Goal: Ask a question

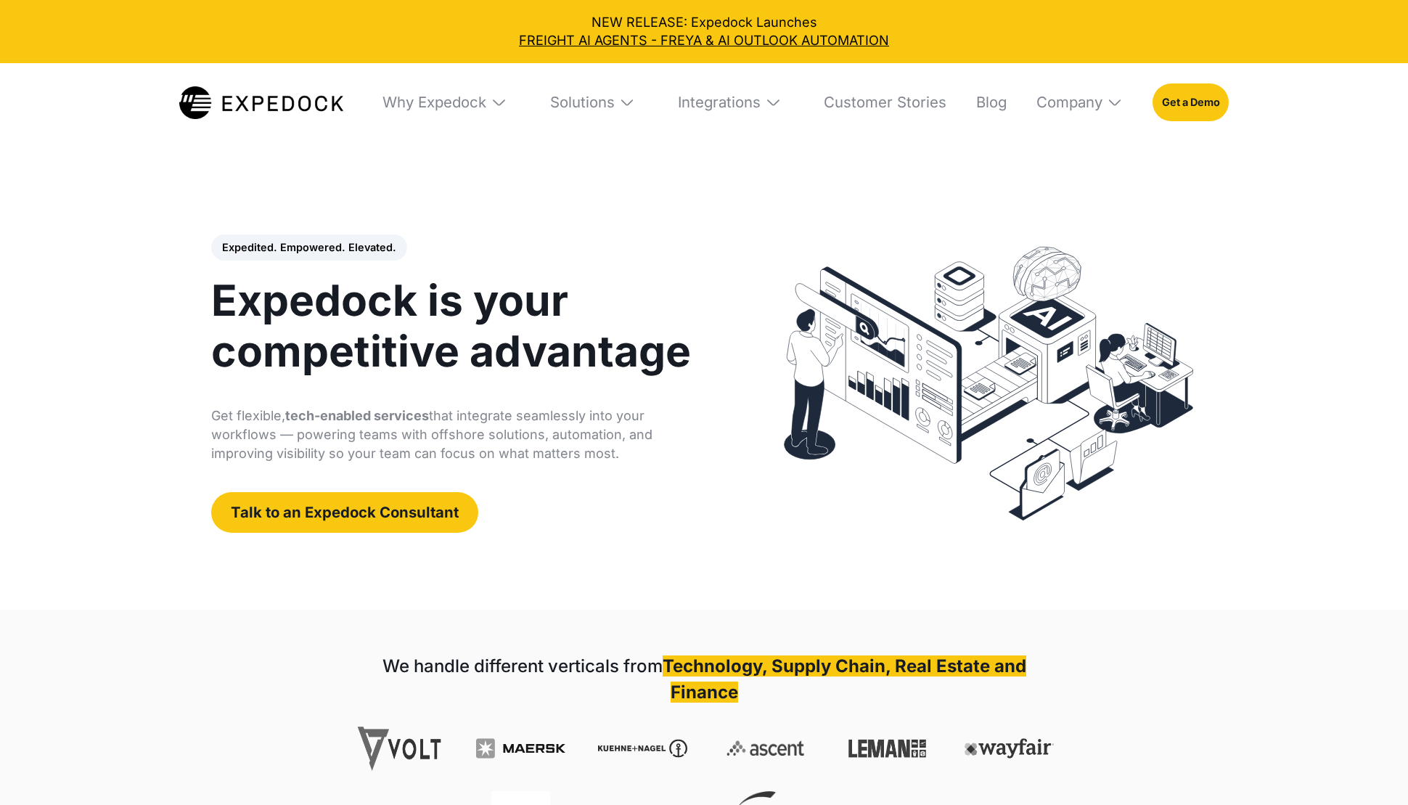
select select
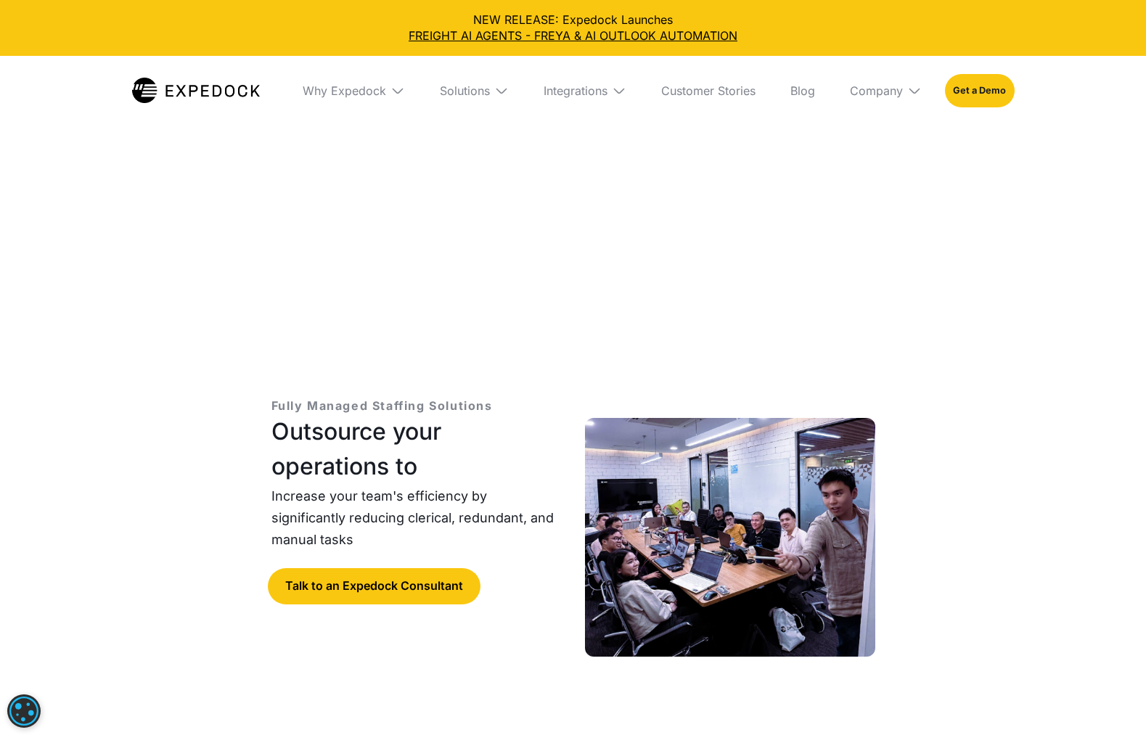
select select
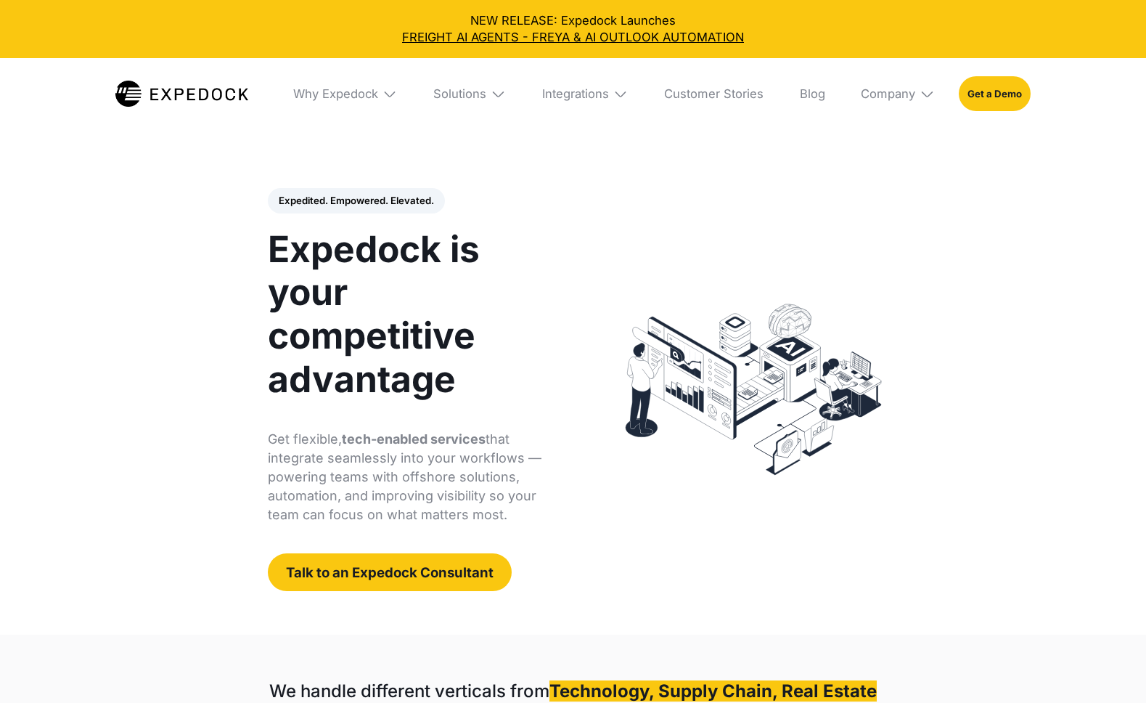
select select
